Goal: Information Seeking & Learning: Check status

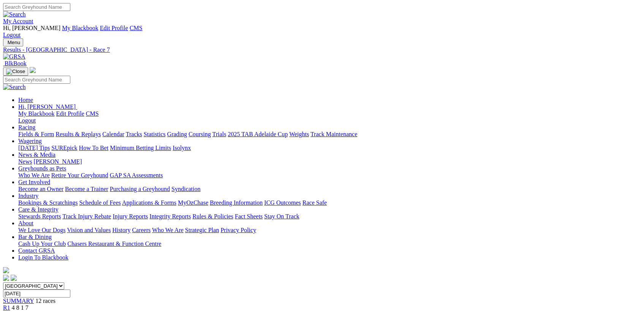
click at [33, 18] on link "My Account" at bounding box center [18, 21] width 30 height 6
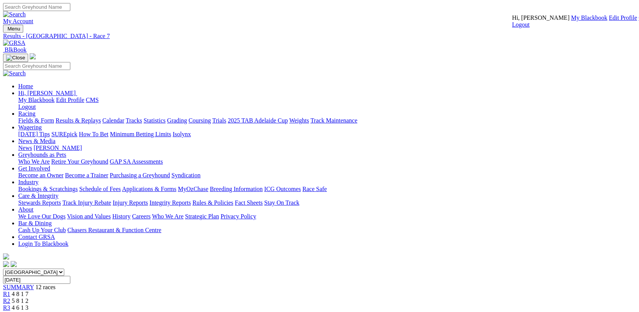
click at [639, 21] on link "CMS" at bounding box center [645, 17] width 13 height 6
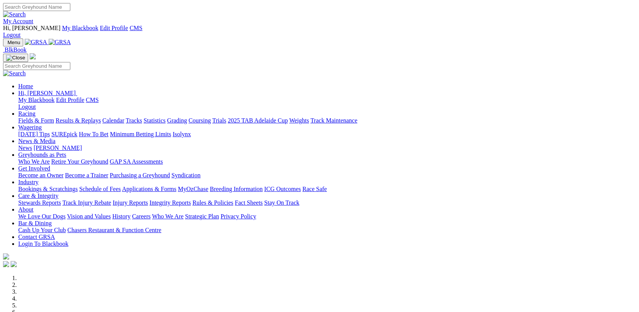
scroll to position [614, 0]
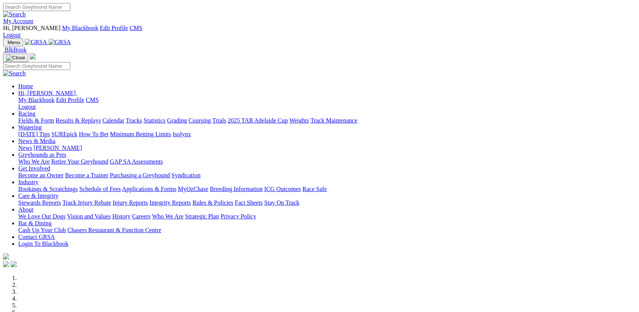
click at [59, 192] on link "Care & Integrity" at bounding box center [38, 195] width 40 height 6
click at [61, 199] on link "Stewards Reports" at bounding box center [39, 202] width 43 height 6
